Goal: Task Accomplishment & Management: Manage account settings

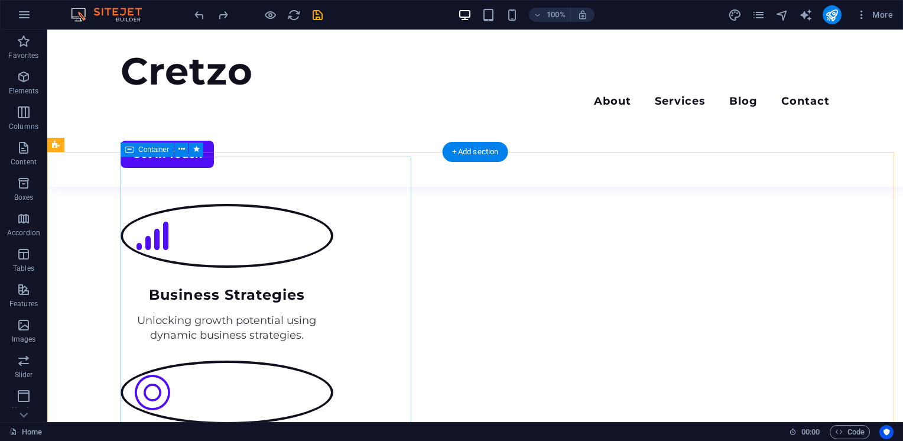
scroll to position [2005, 0]
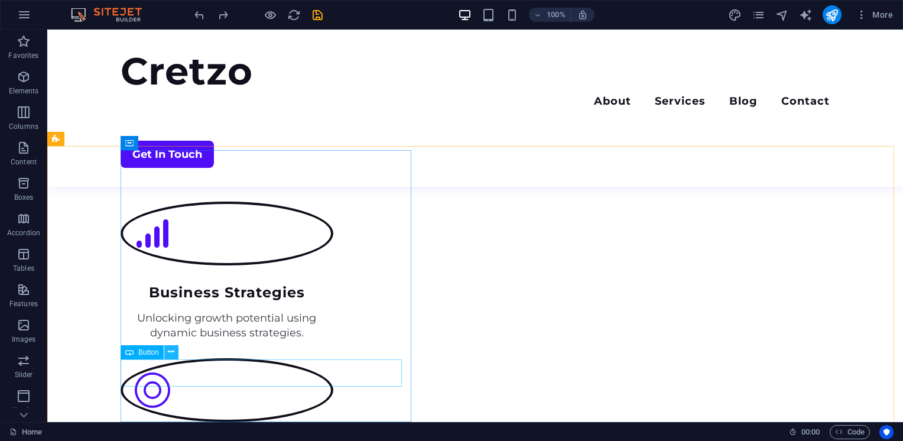
click at [168, 352] on icon at bounding box center [171, 352] width 7 height 12
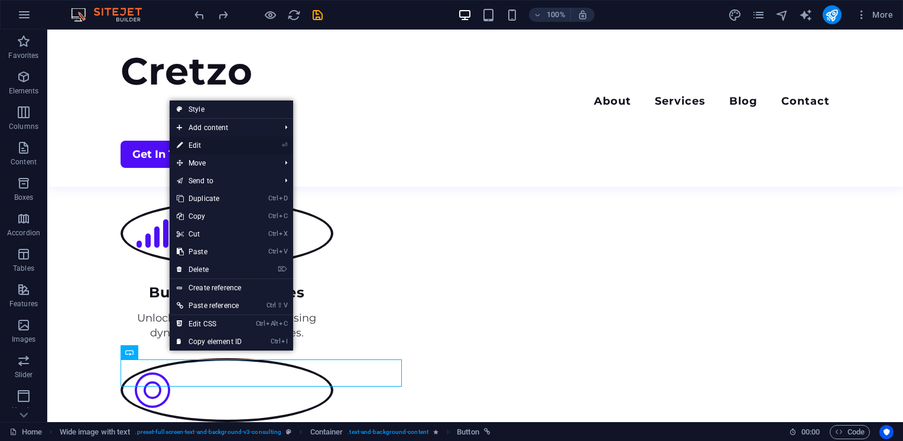
click at [207, 146] on link "⏎ Edit" at bounding box center [209, 146] width 79 height 18
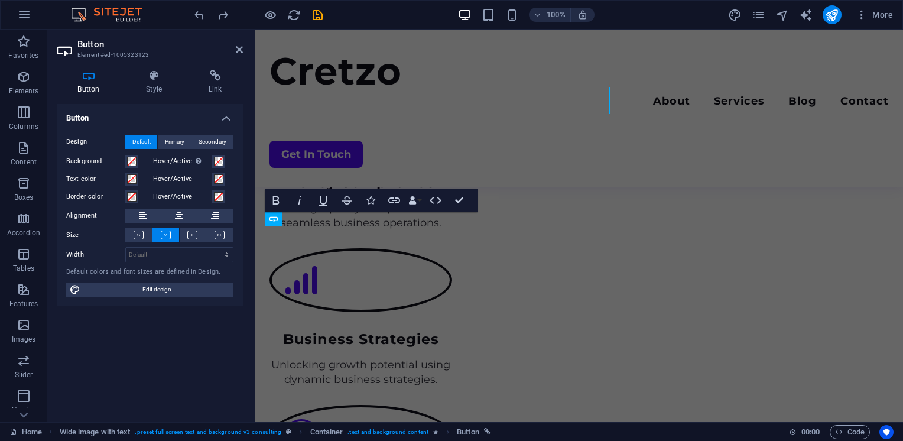
scroll to position [2277, 0]
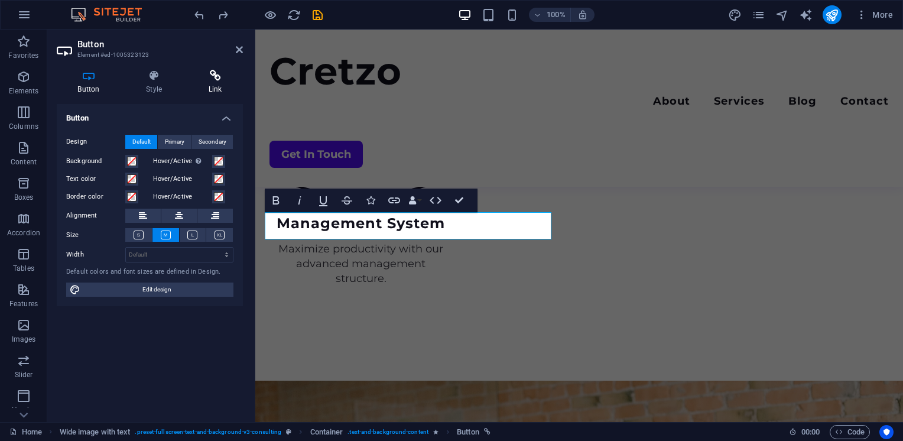
click at [217, 77] on icon at bounding box center [215, 76] width 56 height 12
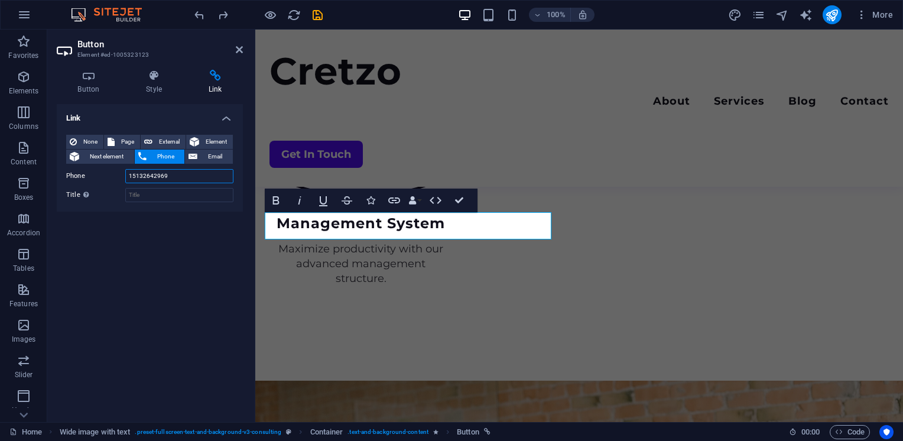
click at [170, 174] on input "15132642969" at bounding box center [179, 176] width 108 height 14
type input "[PHONE_NUMBER]"
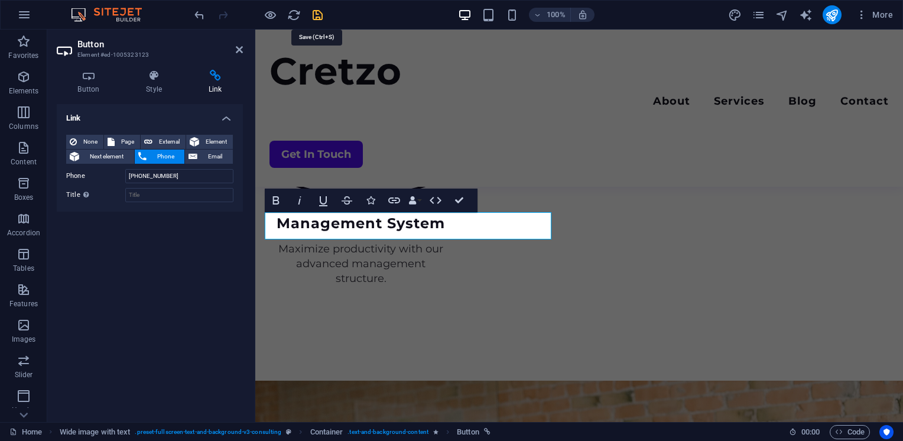
click at [314, 18] on icon "save" at bounding box center [318, 15] width 14 height 14
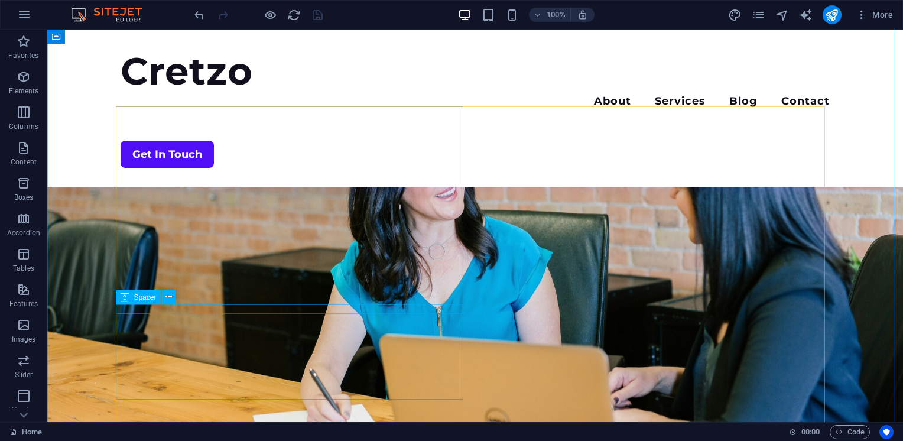
scroll to position [2559, 0]
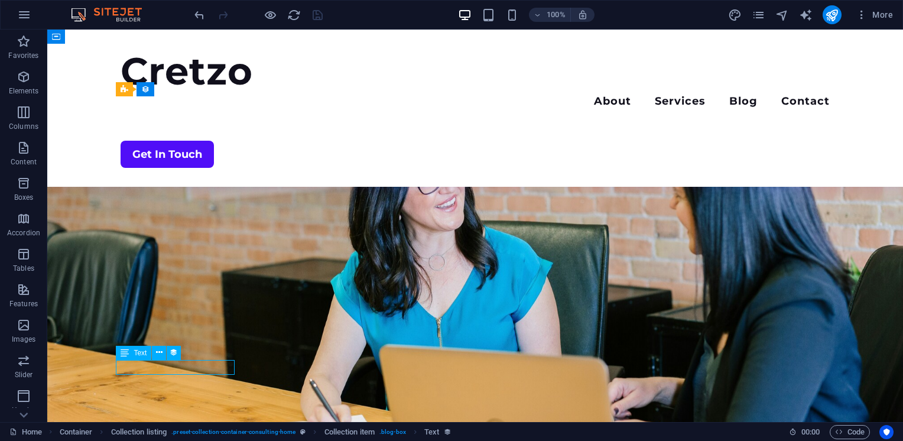
scroll to position [2710, 0]
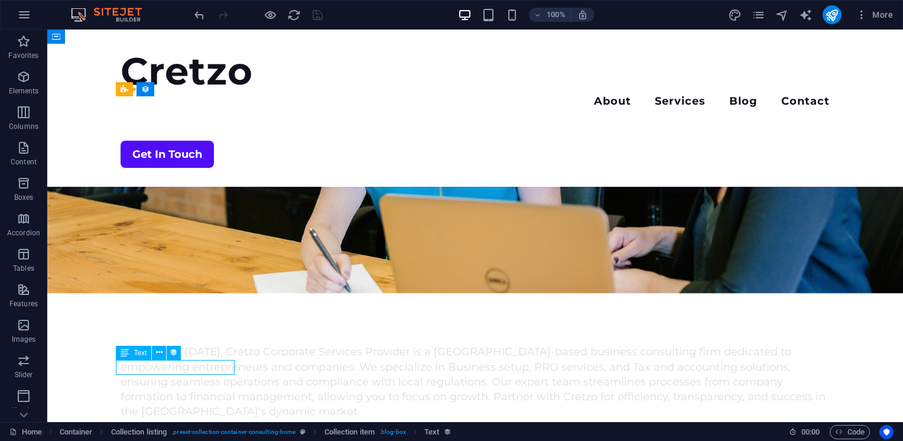
select select "3"
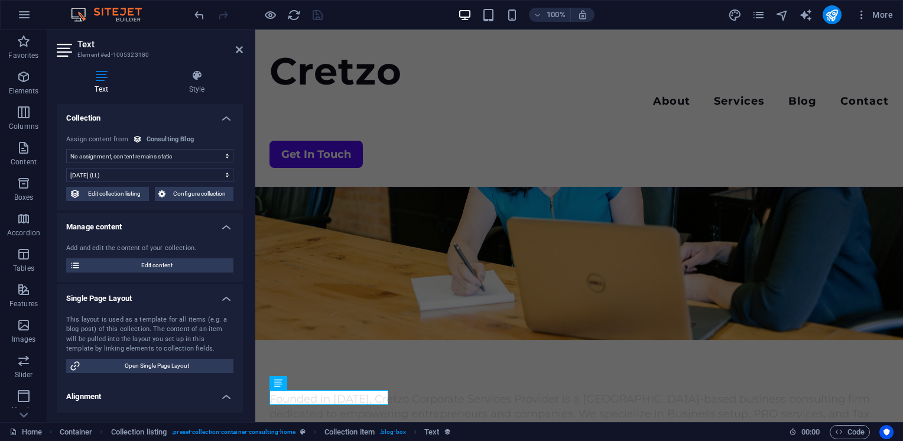
select select "blog-date"
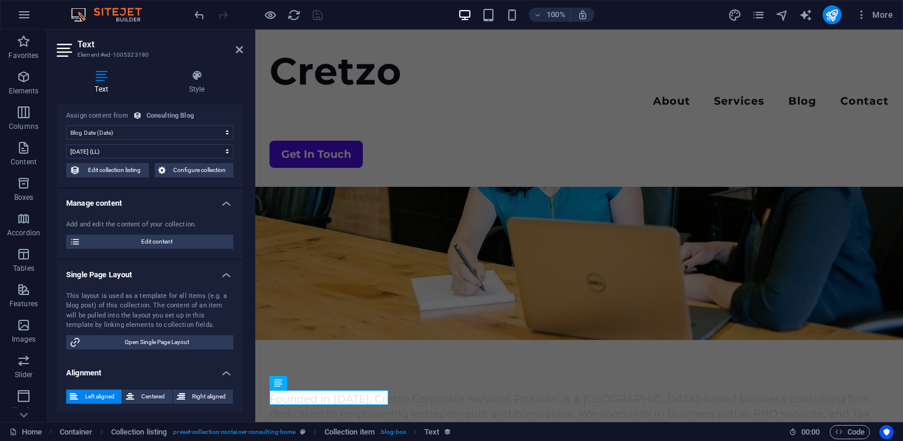
scroll to position [0, 0]
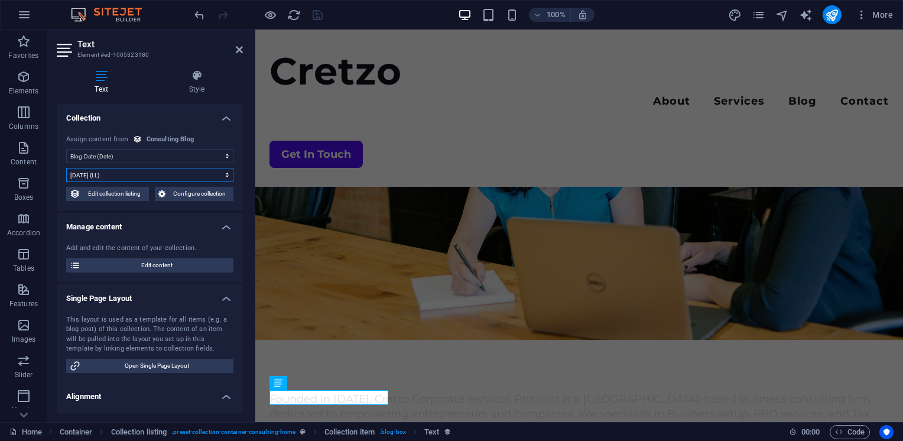
click at [149, 177] on select "[DATE] (l) [DATE] (L) [DATE] (ll) [DATE] (LL) [DATE] 12:42 PM (lll) [DATE] 12:4…" at bounding box center [149, 175] width 167 height 14
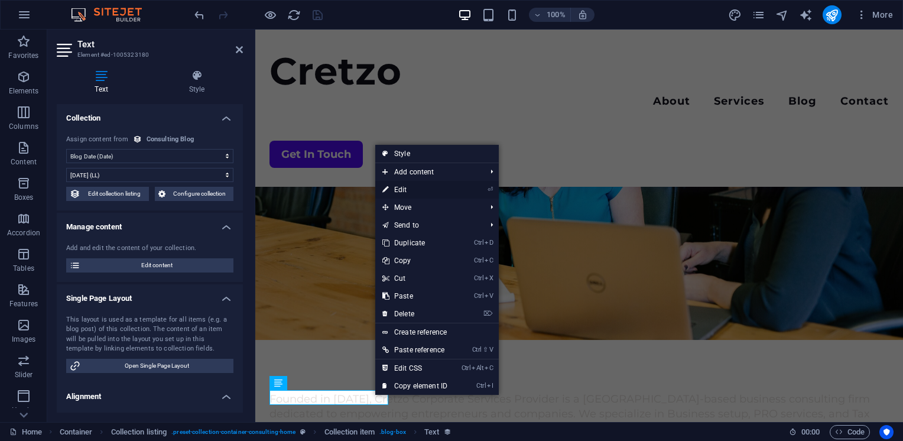
click at [407, 191] on link "⏎ Edit" at bounding box center [414, 190] width 79 height 18
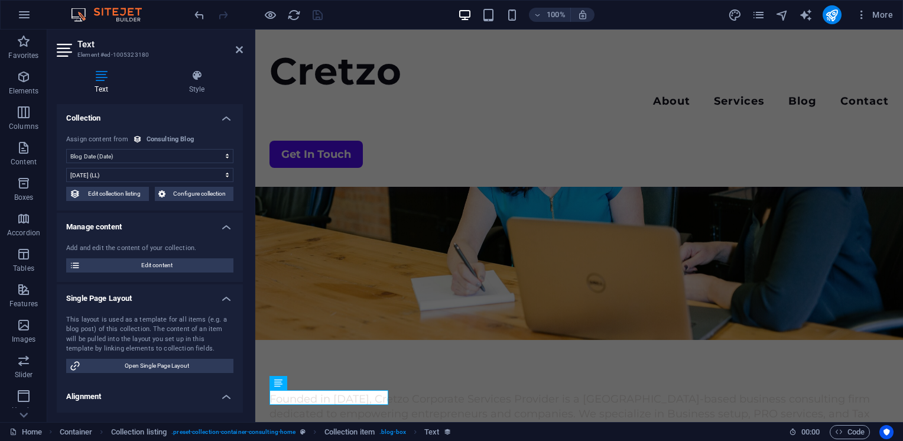
click at [229, 183] on div "No assignment, content remains static Created at (Date) Updated at (Date) Blog …" at bounding box center [150, 168] width 186 height 86
click at [168, 170] on select "[DATE] (l) [DATE] (L) [DATE] (ll) [DATE] (LL) [DATE] 12:42 PM (lll) [DATE] 12:4…" at bounding box center [149, 175] width 167 height 14
click at [66, 168] on select "[DATE] (l) [DATE] (L) [DATE] (ll) [DATE] (LL) [DATE] 12:42 PM (lll) [DATE] 12:4…" at bounding box center [149, 175] width 167 height 14
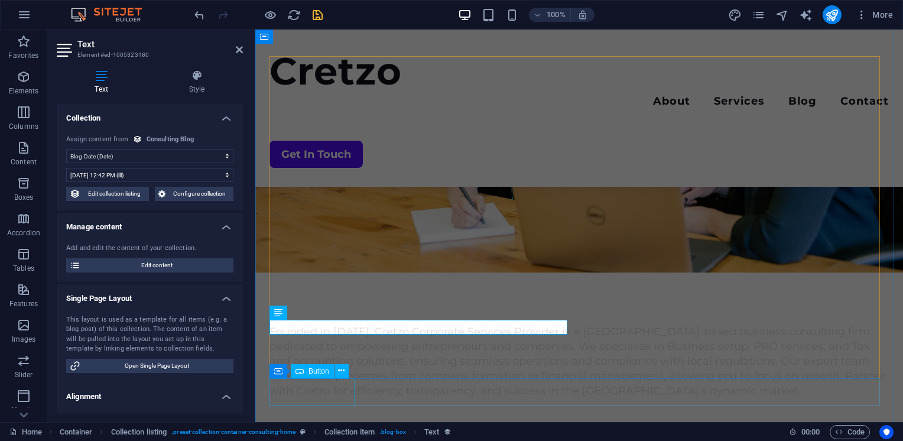
scroll to position [2780, 0]
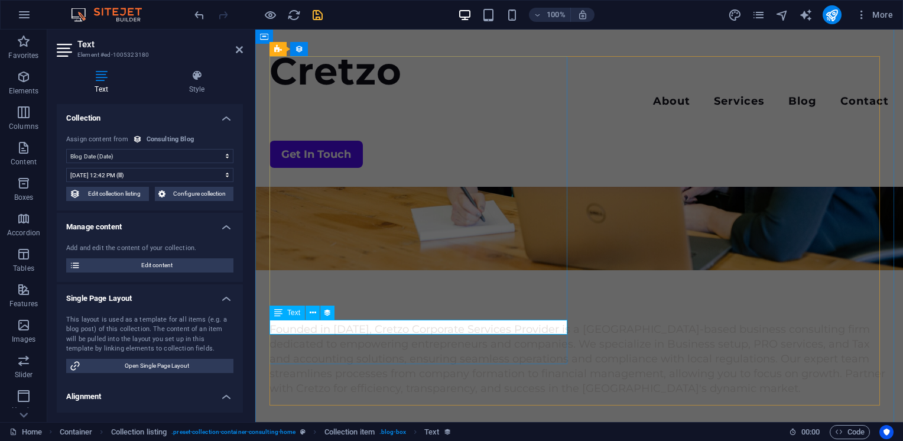
select select "3"
click at [239, 50] on icon at bounding box center [239, 49] width 7 height 9
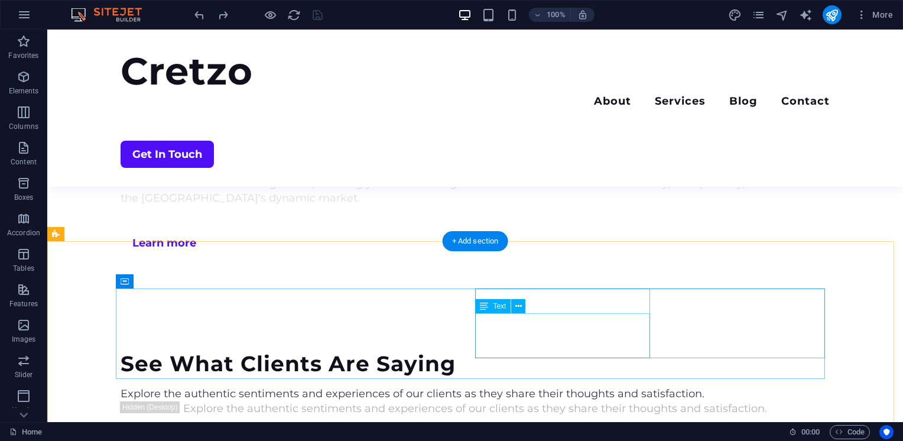
scroll to position [2883, 0]
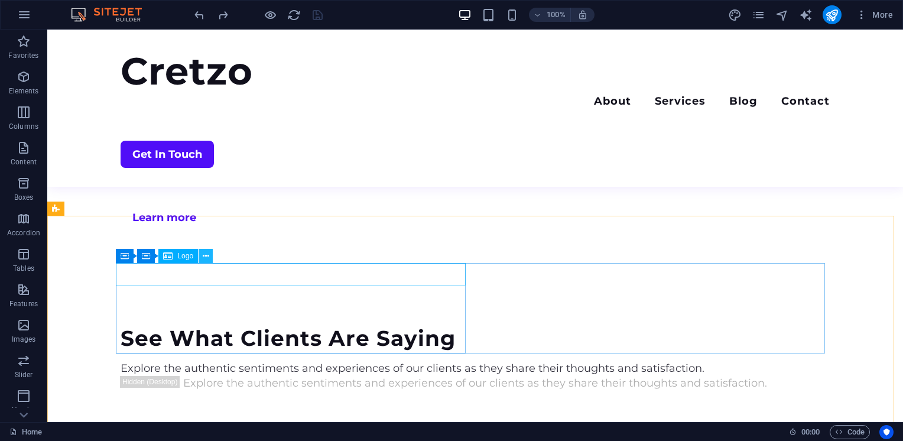
click at [206, 258] on icon at bounding box center [206, 256] width 7 height 12
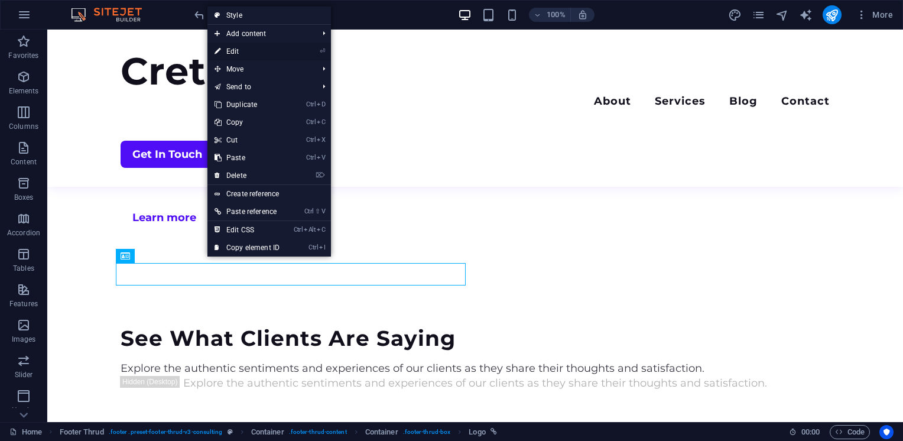
click at [243, 50] on link "⏎ Edit" at bounding box center [246, 52] width 79 height 18
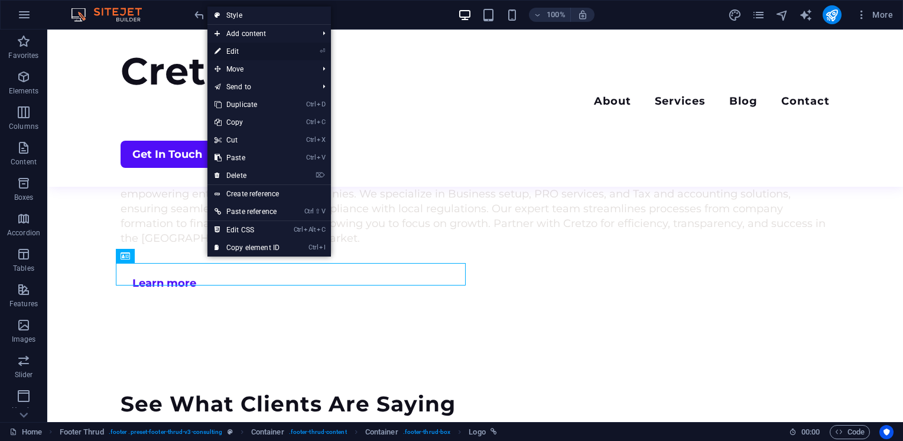
scroll to position [3064, 0]
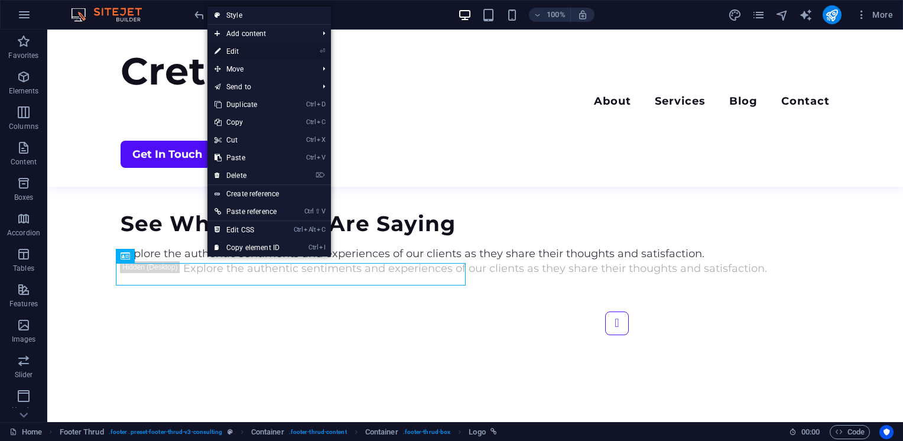
select select "px"
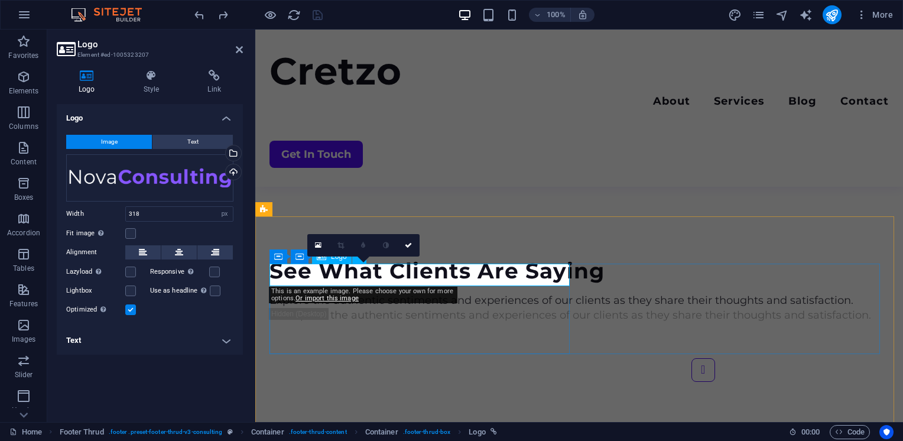
click at [199, 181] on div "Drag files here, click to choose files or select files from Files or our free s…" at bounding box center [149, 177] width 167 height 47
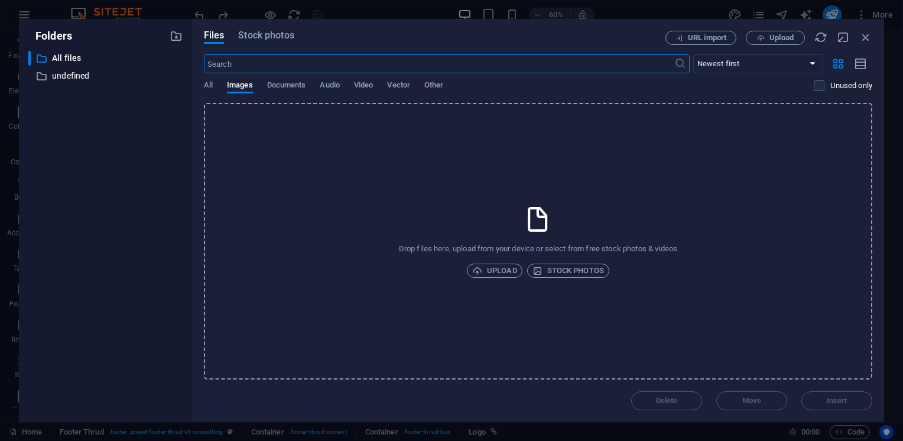
scroll to position [2967, 0]
click at [864, 37] on icon "button" at bounding box center [865, 37] width 13 height 13
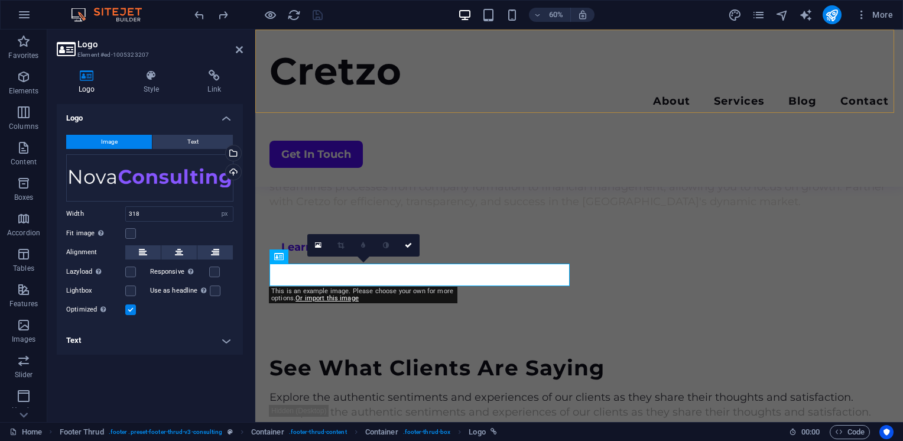
scroll to position [3064, 0]
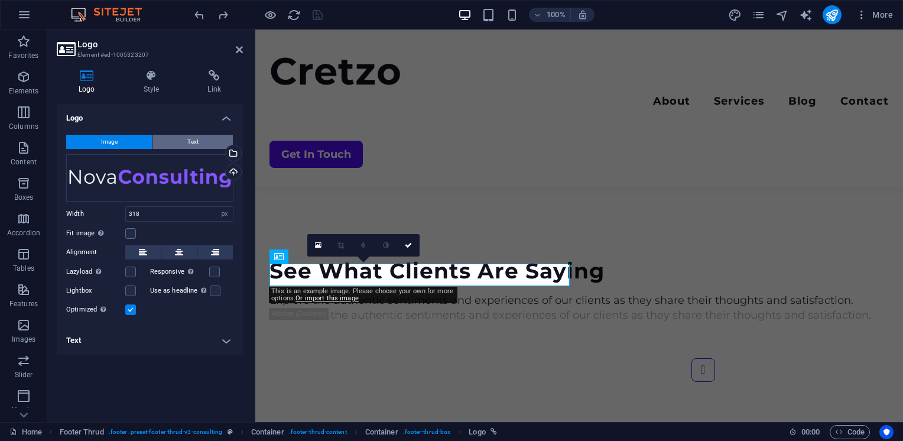
click at [184, 143] on button "Text" at bounding box center [192, 142] width 80 height 14
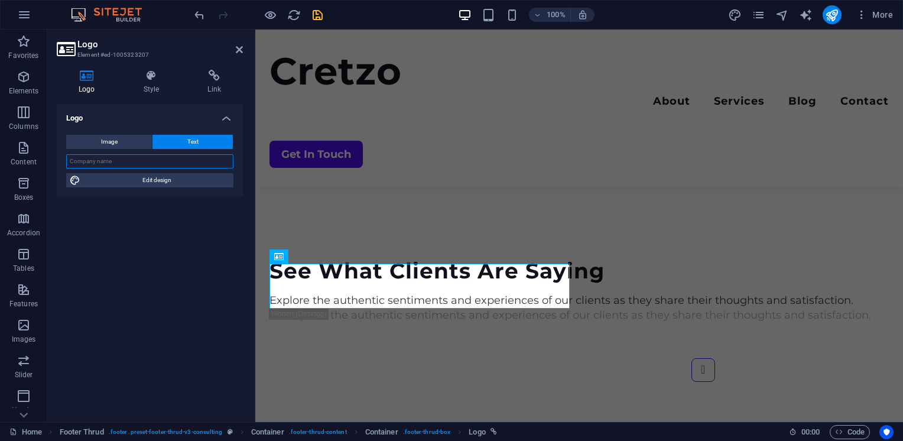
click at [117, 163] on input "text" at bounding box center [149, 161] width 167 height 14
type input "Cretzo"
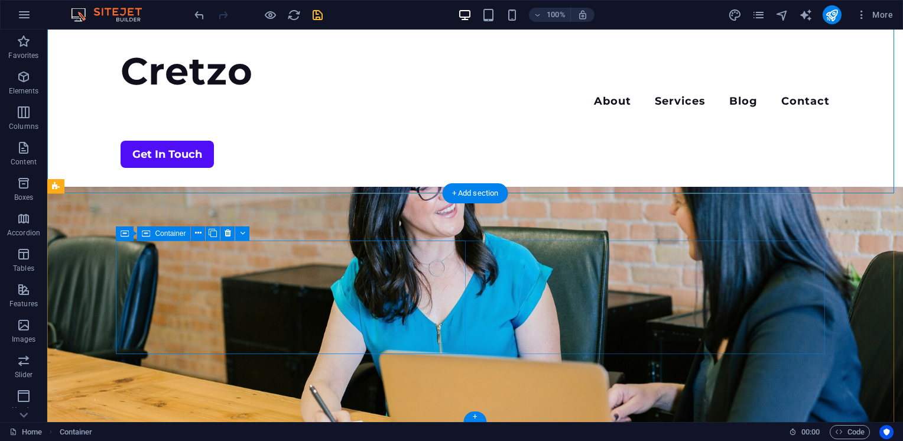
scroll to position [2906, 0]
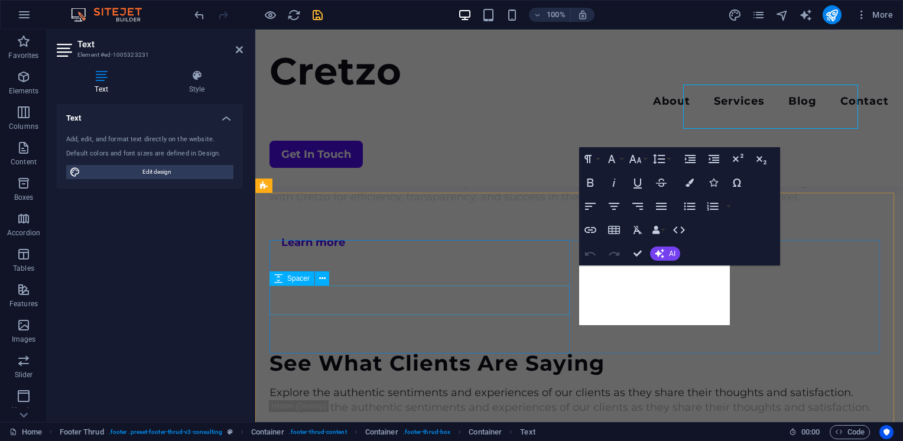
scroll to position [3087, 0]
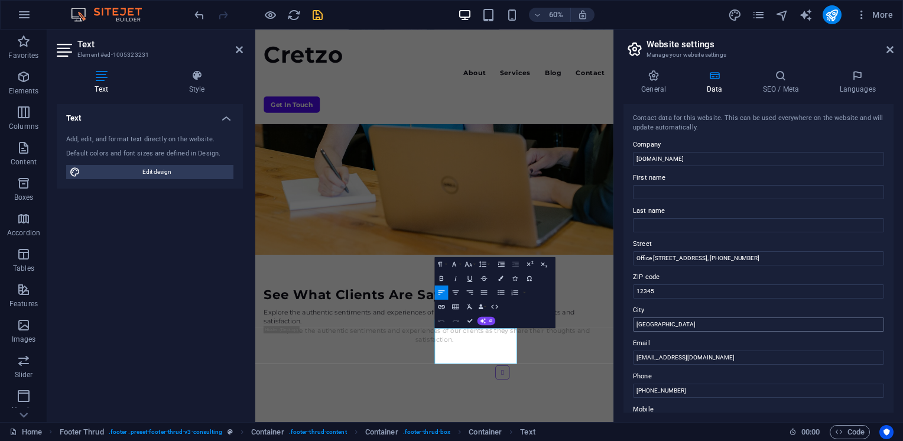
scroll to position [2990, 0]
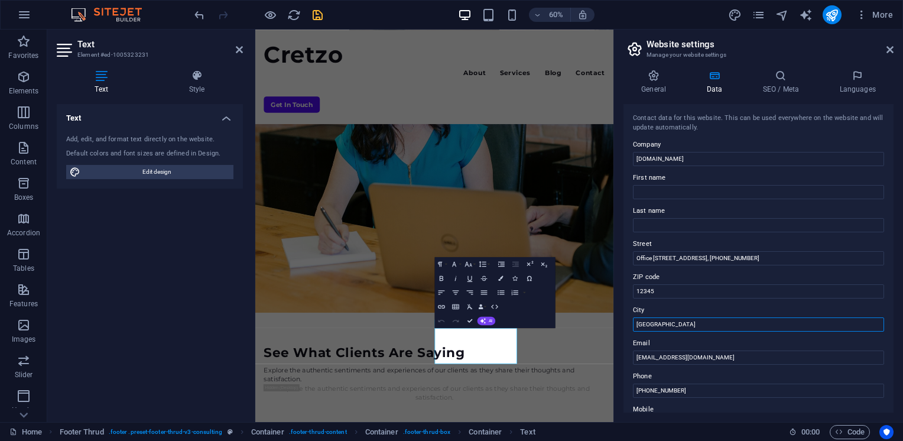
click at [680, 324] on input "[GEOGRAPHIC_DATA]" at bounding box center [758, 324] width 251 height 14
click at [644, 287] on input "12345" at bounding box center [758, 291] width 251 height 14
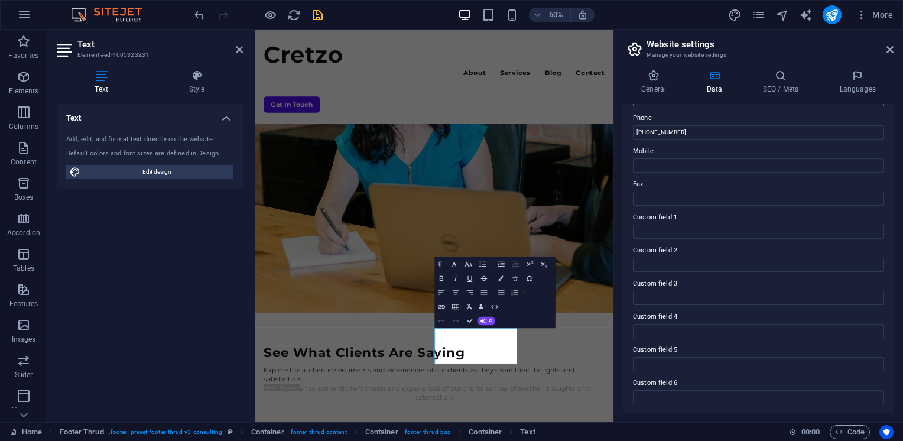
scroll to position [0, 0]
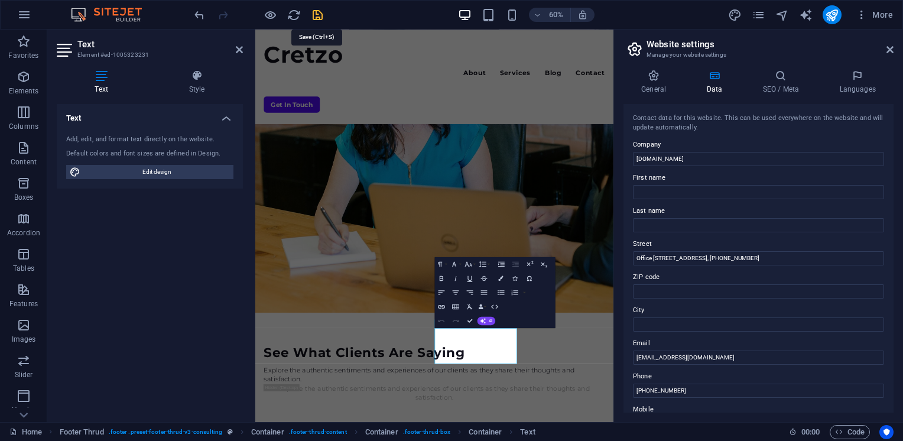
click at [318, 14] on icon "save" at bounding box center [318, 15] width 14 height 14
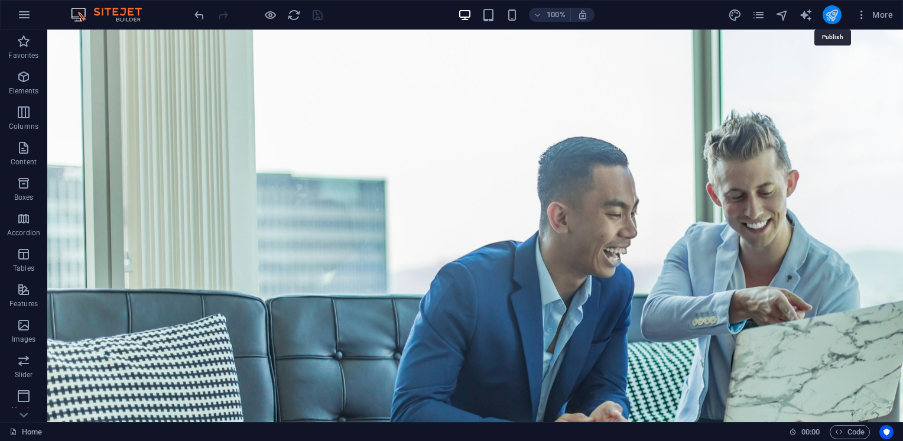
click at [832, 14] on icon "publish" at bounding box center [832, 15] width 14 height 14
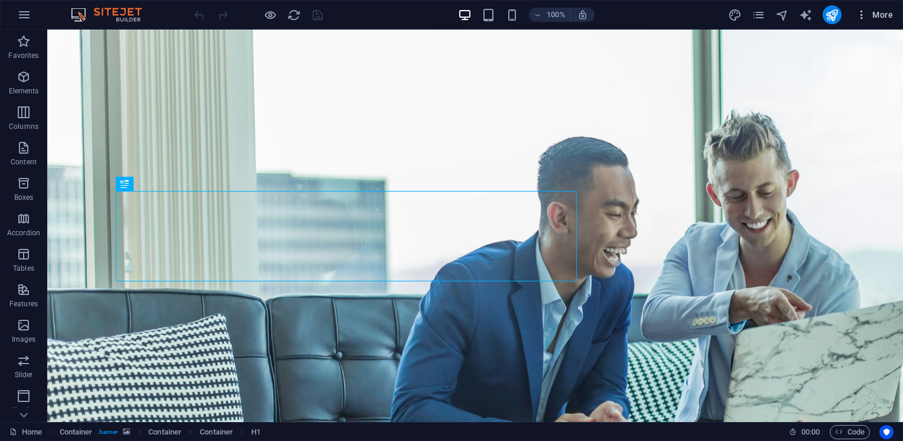
click at [865, 13] on icon "button" at bounding box center [862, 15] width 12 height 12
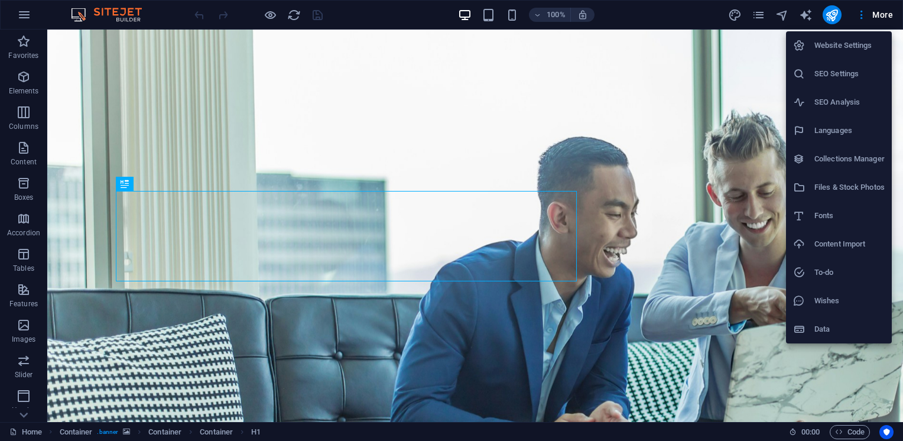
click at [849, 46] on h6 "Website Settings" at bounding box center [849, 45] width 70 height 14
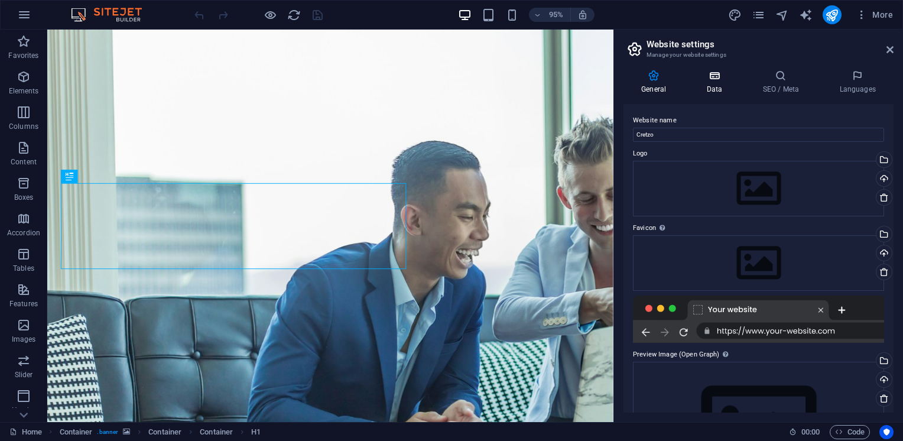
click at [713, 84] on h4 "Data" at bounding box center [716, 82] width 56 height 25
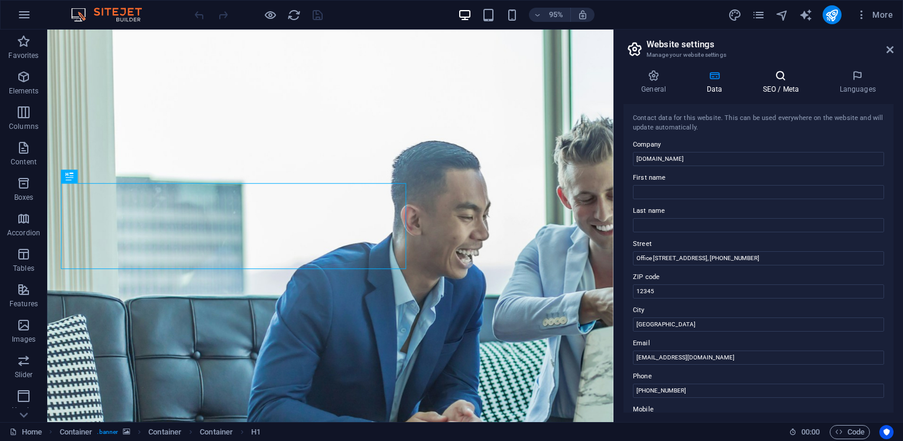
click at [779, 86] on h4 "SEO / Meta" at bounding box center [783, 82] width 77 height 25
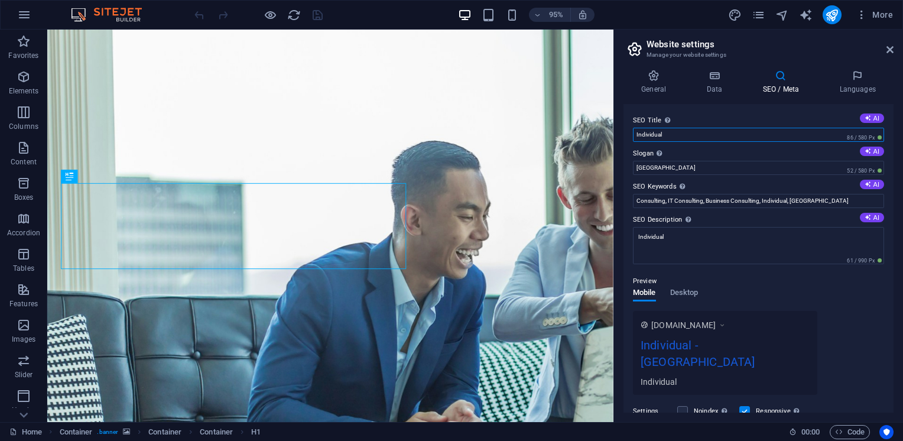
click at [715, 135] on input "Individual" at bounding box center [758, 135] width 251 height 14
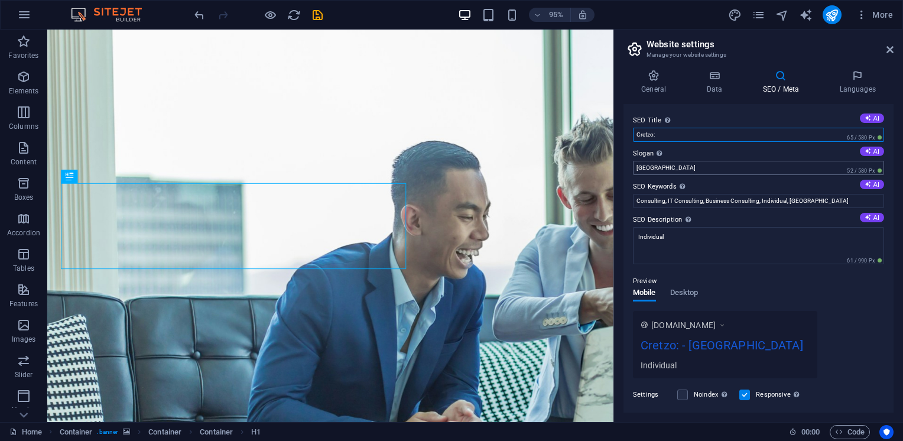
type input "Cretzo:"
click at [656, 171] on input "[GEOGRAPHIC_DATA]" at bounding box center [758, 168] width 251 height 14
